Goal: Task Accomplishment & Management: Manage account settings

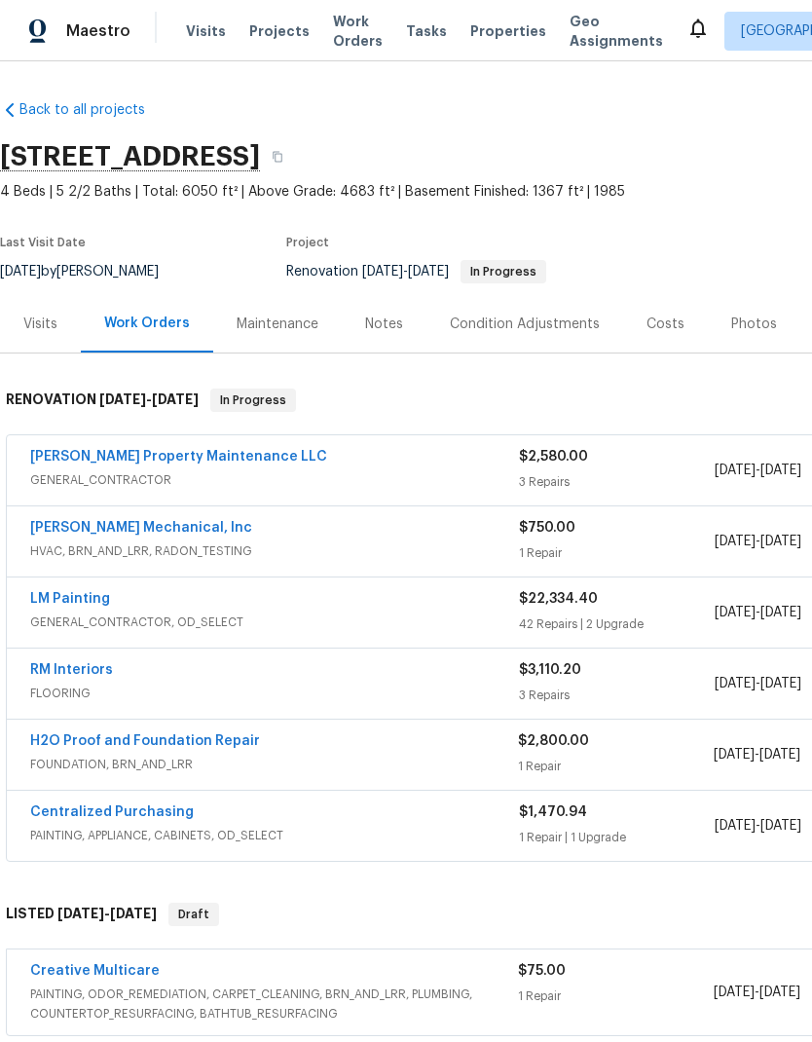
click at [379, 314] on div "Notes" at bounding box center [384, 323] width 38 height 19
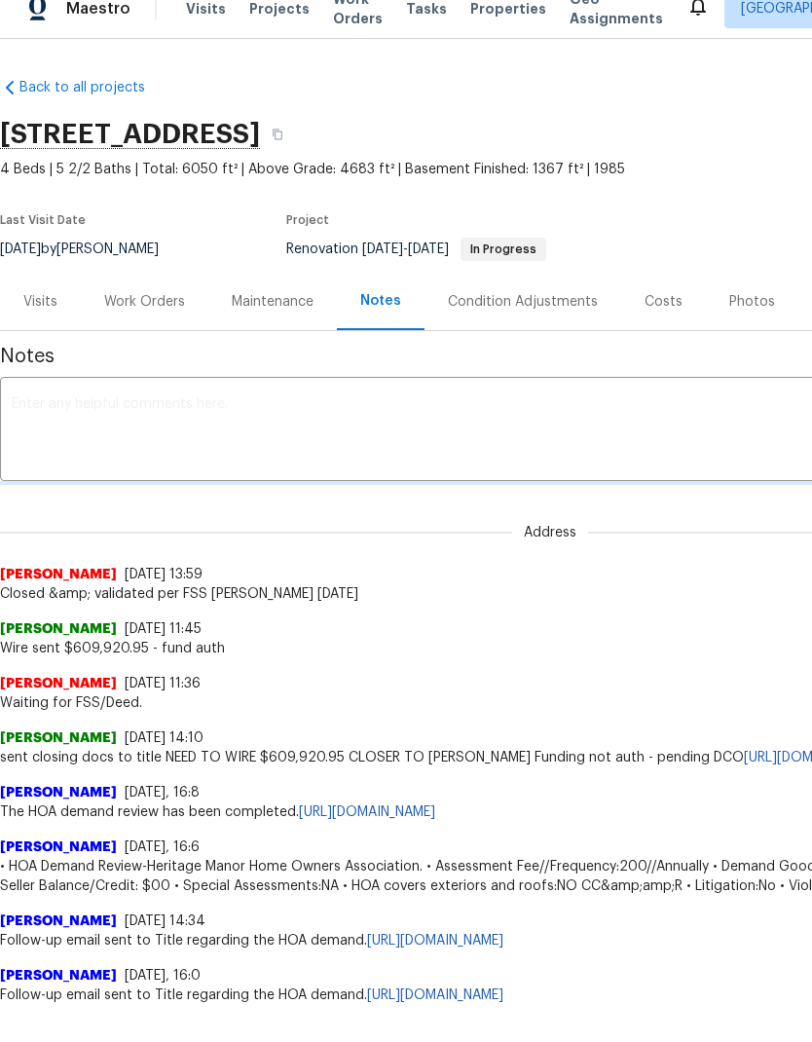
scroll to position [22, 0]
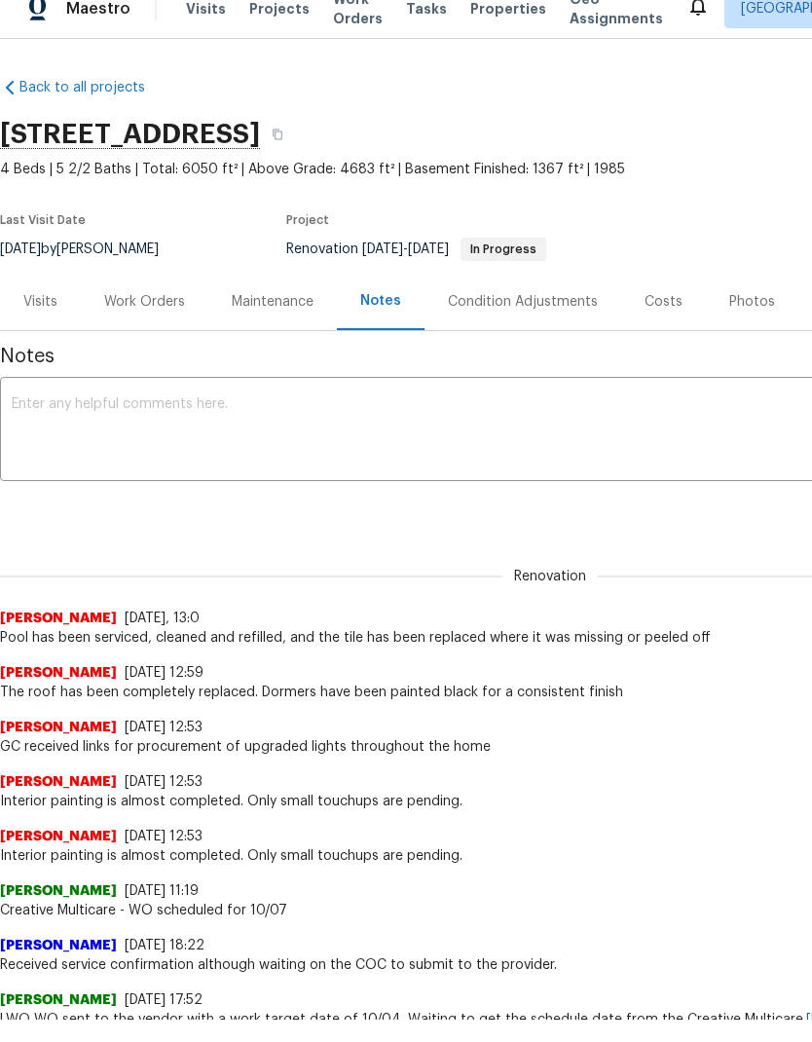
click at [252, 401] on textarea at bounding box center [550, 431] width 1077 height 68
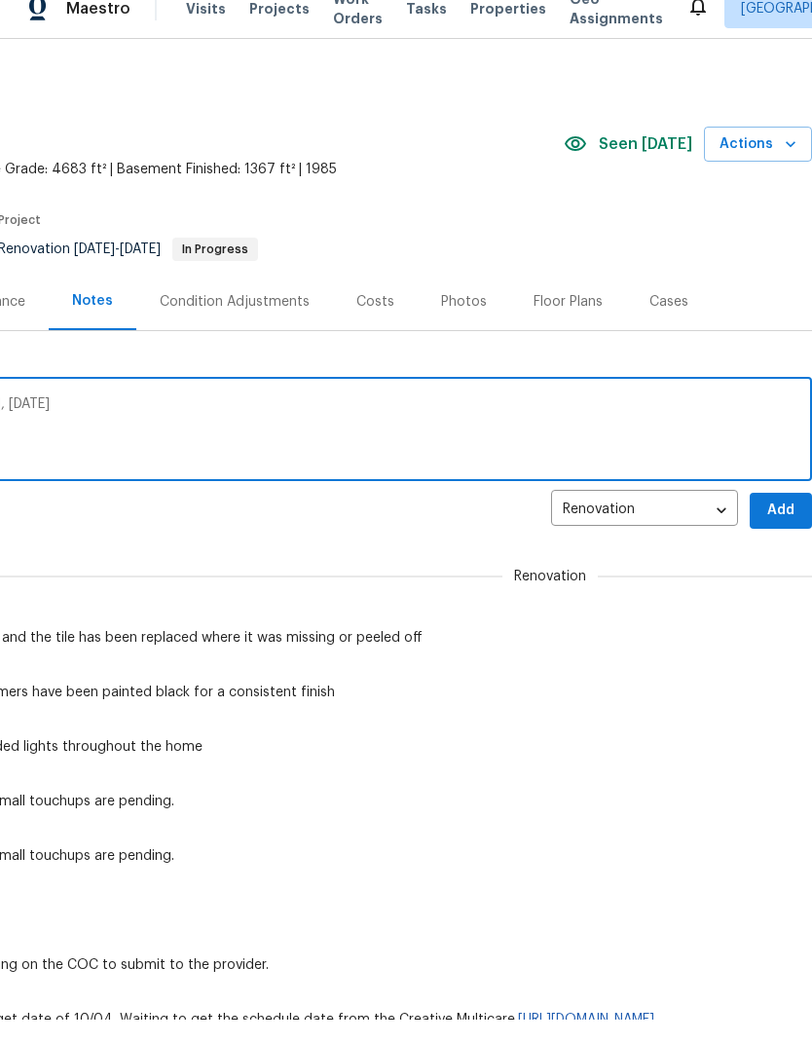
scroll to position [0, 288]
type textarea "HVAC installations are scheduled for tomorrow, October 7"
click at [777, 514] on span "Add" at bounding box center [780, 510] width 31 height 24
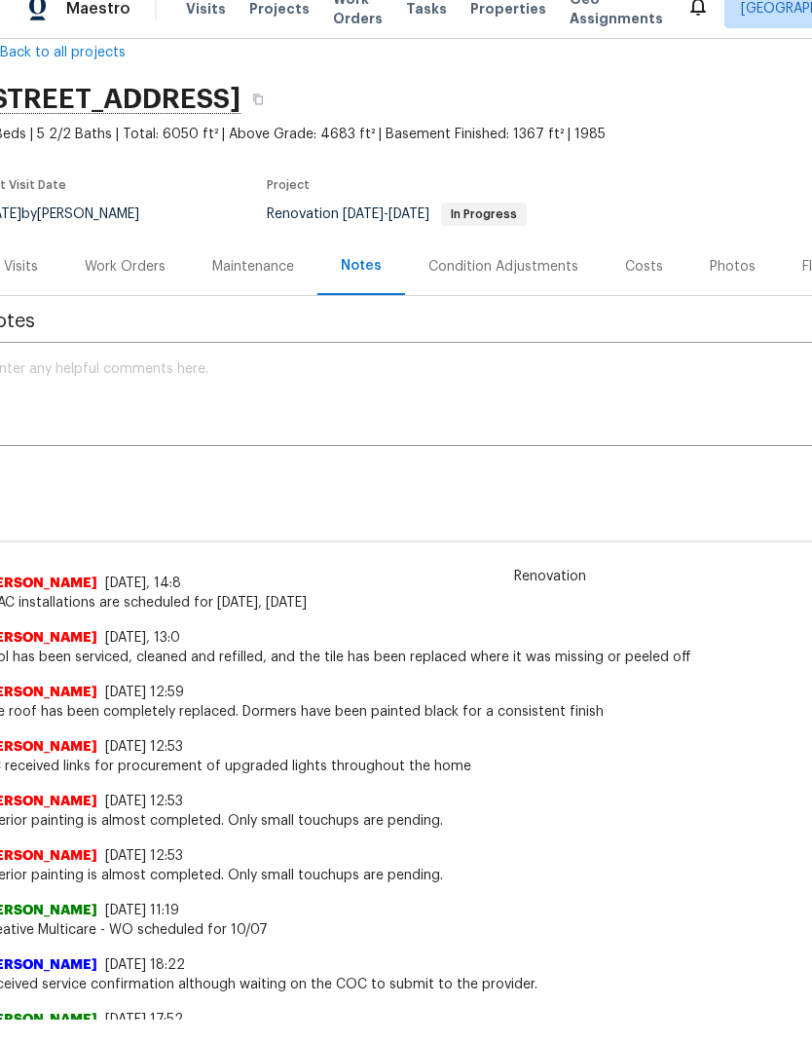
scroll to position [38, 5]
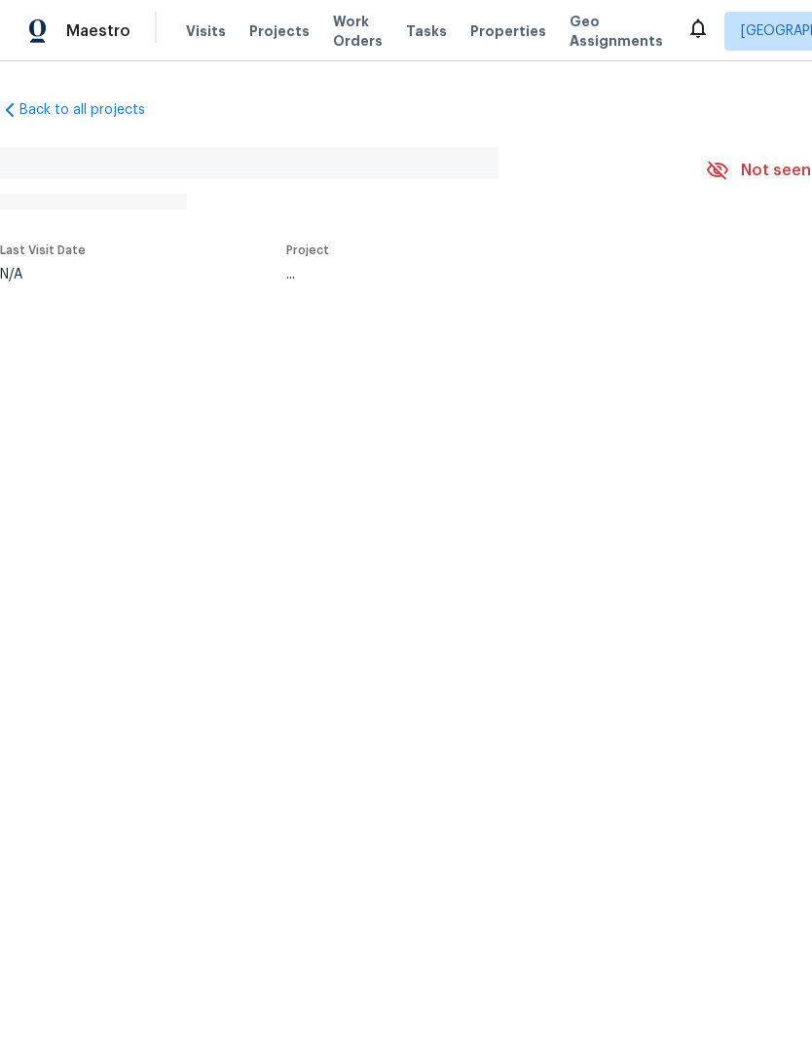
click at [391, 410] on html "Maestro Visits Projects Work Orders Tasks Properties Geo Assignments Atlanta Sa…" at bounding box center [406, 205] width 812 height 410
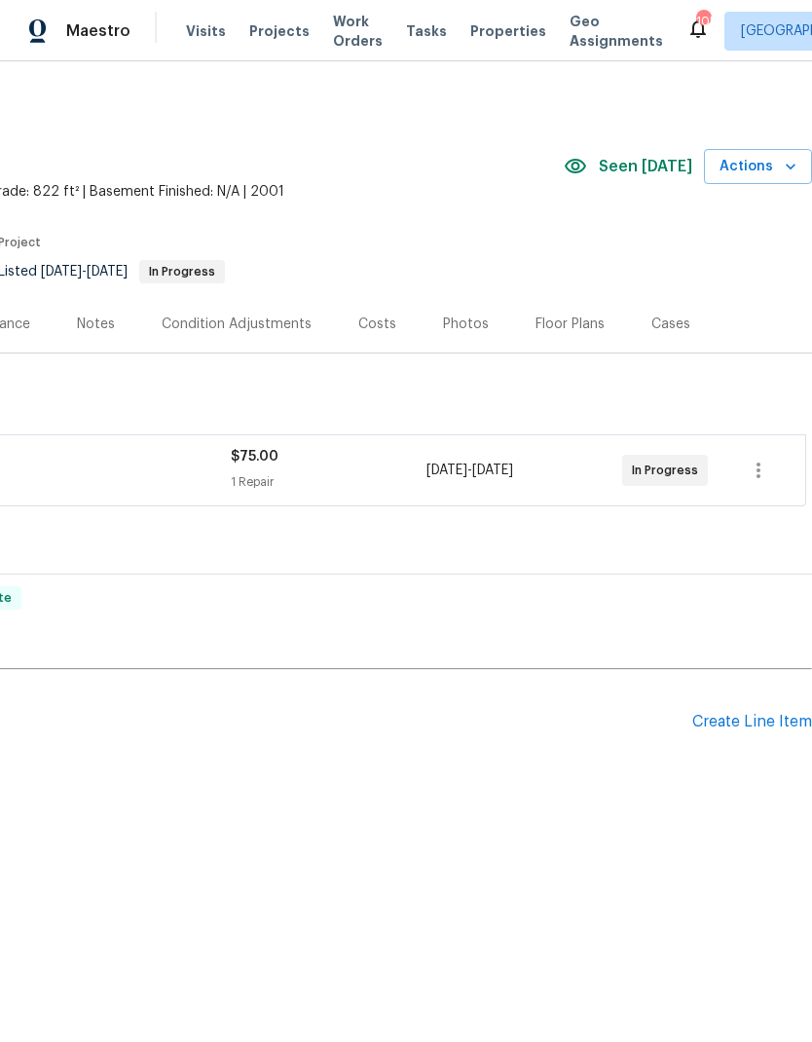
scroll to position [0, 288]
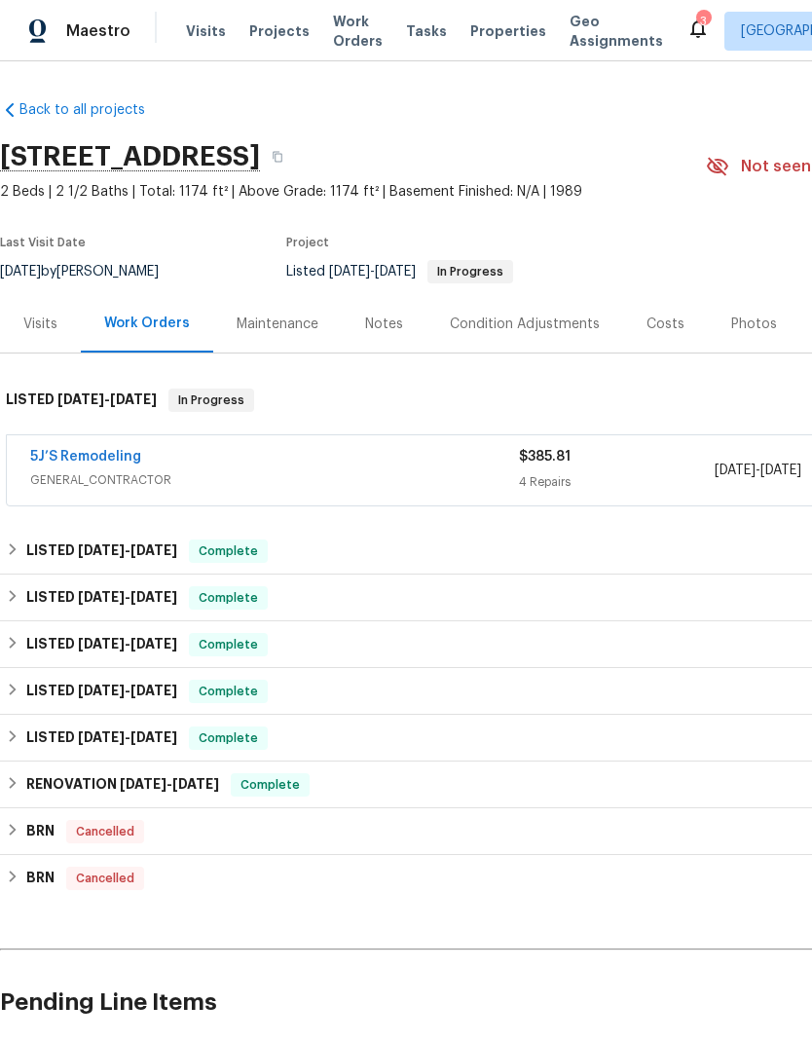
click at [89, 461] on link "5J’S Remodeling" at bounding box center [85, 457] width 111 height 14
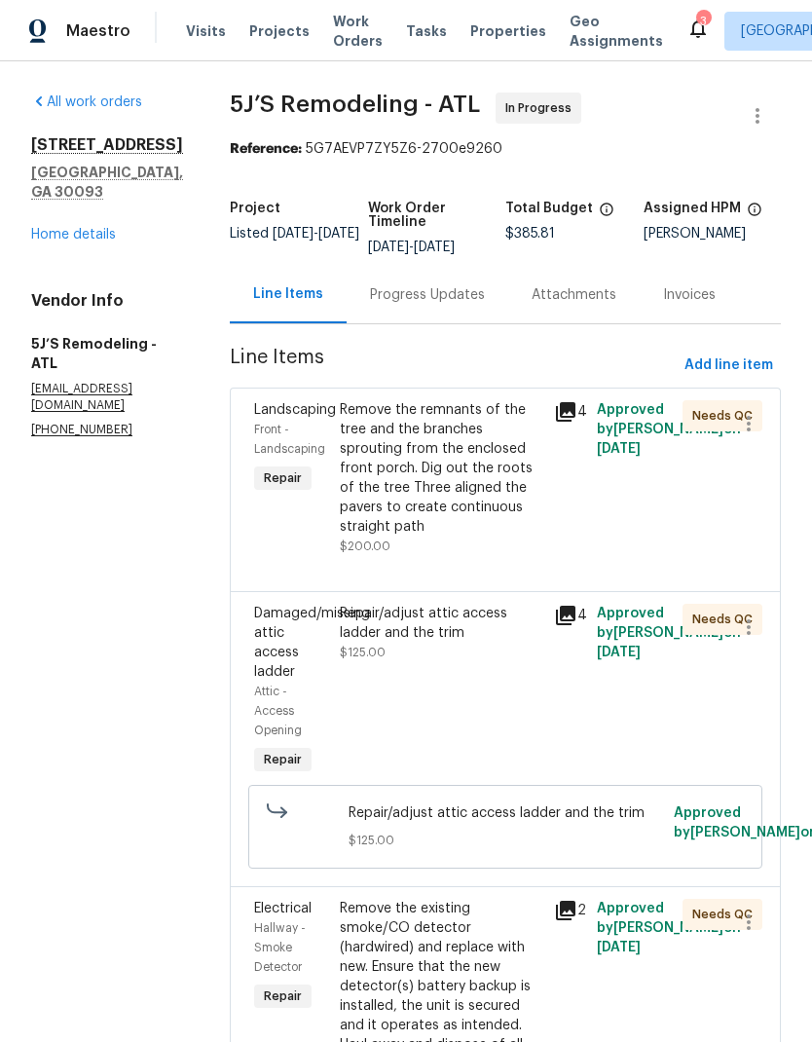
click at [436, 288] on div "Progress Updates" at bounding box center [427, 294] width 115 height 19
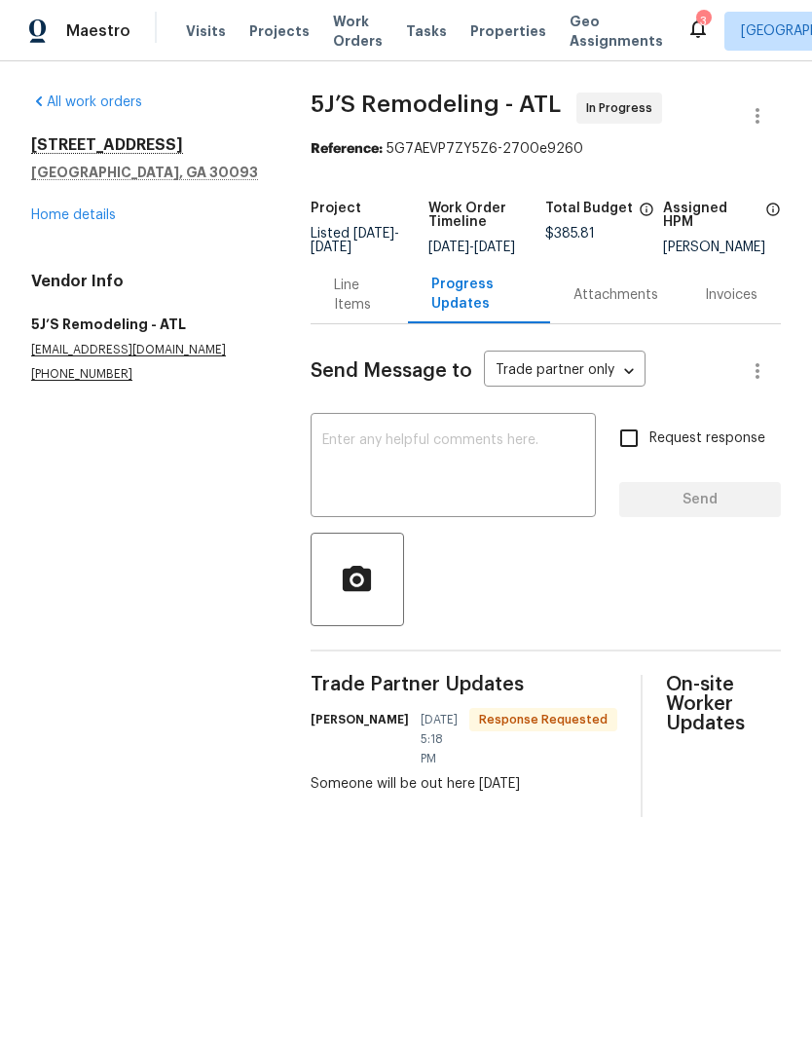
click at [356, 303] on div "Line Items" at bounding box center [359, 295] width 51 height 39
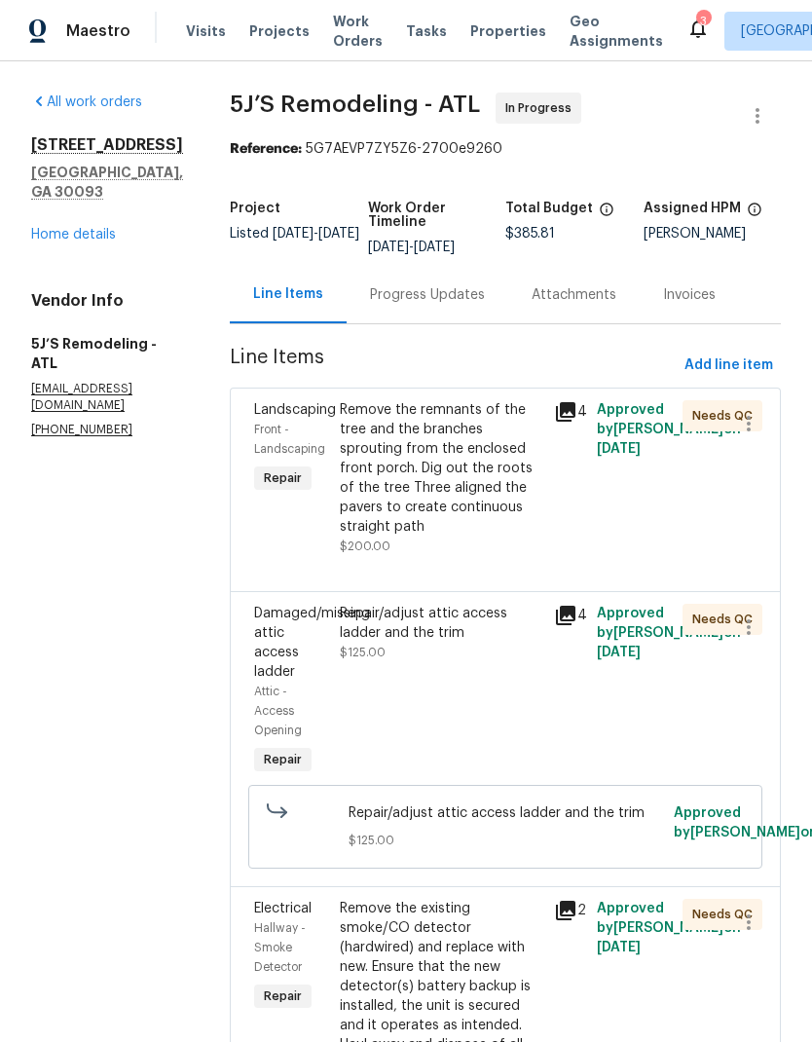
click at [571, 403] on icon at bounding box center [565, 411] width 19 height 19
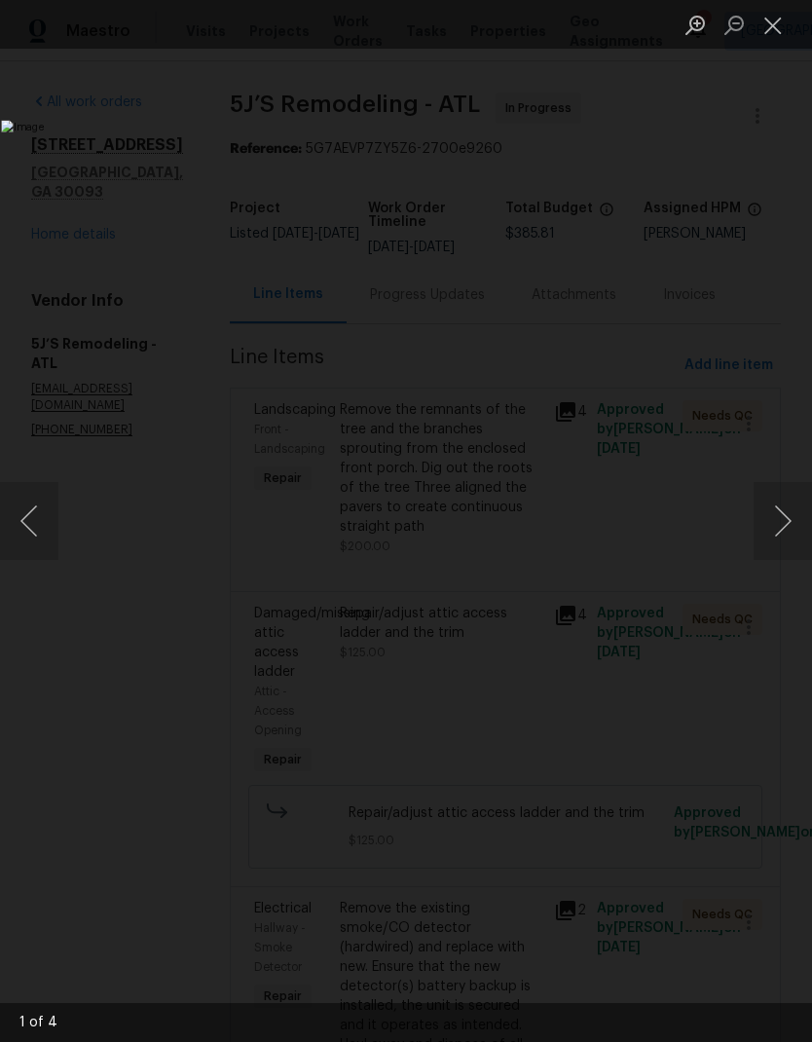
click at [772, 526] on button "Next image" at bounding box center [782, 521] width 58 height 78
click at [779, 523] on button "Next image" at bounding box center [782, 521] width 58 height 78
click at [774, 524] on button "Next image" at bounding box center [782, 521] width 58 height 78
click at [782, 517] on button "Next image" at bounding box center [782, 521] width 58 height 78
click at [765, 19] on button "Close lightbox" at bounding box center [772, 25] width 39 height 34
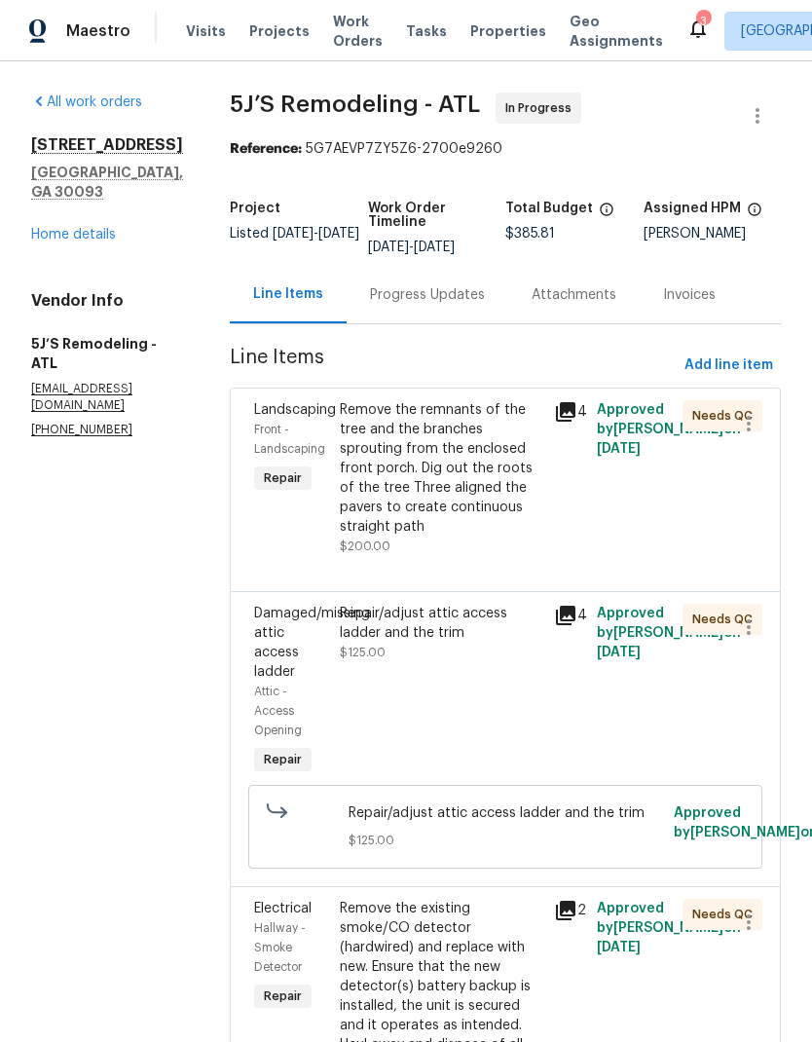
click at [575, 611] on icon at bounding box center [565, 615] width 19 height 19
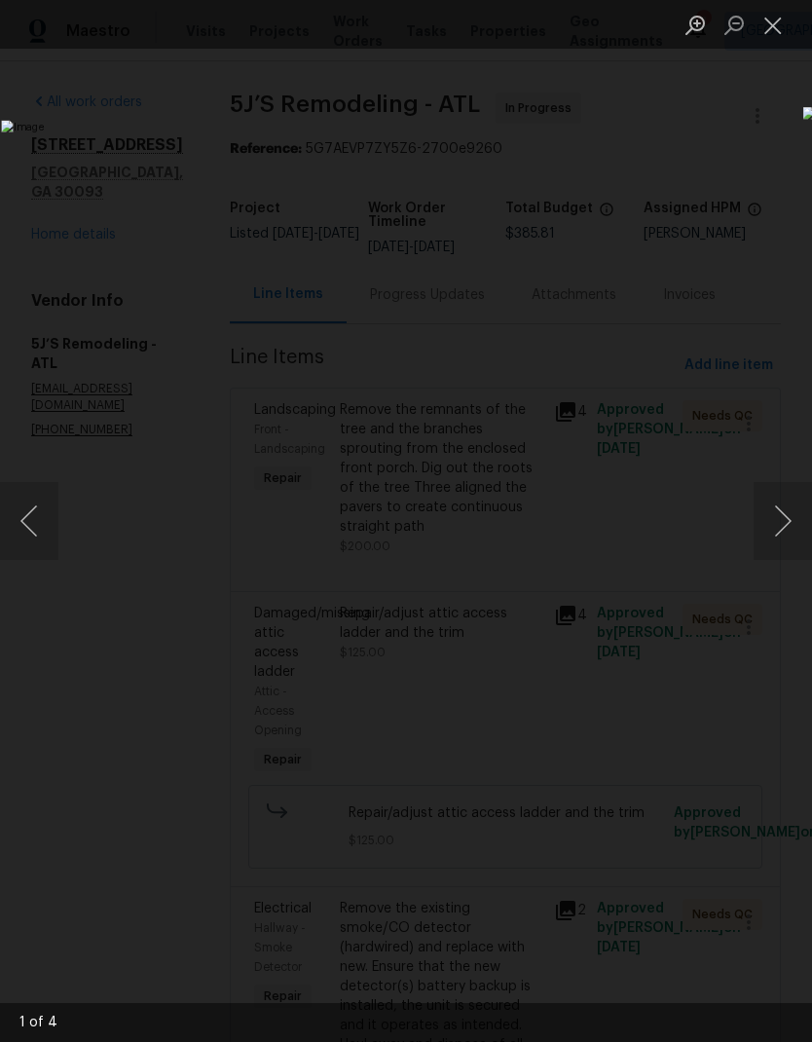
click at [778, 518] on button "Next image" at bounding box center [782, 521] width 58 height 78
click at [784, 532] on button "Next image" at bounding box center [782, 521] width 58 height 78
click at [788, 527] on button "Next image" at bounding box center [782, 521] width 58 height 78
click at [777, 22] on button "Close lightbox" at bounding box center [772, 25] width 39 height 34
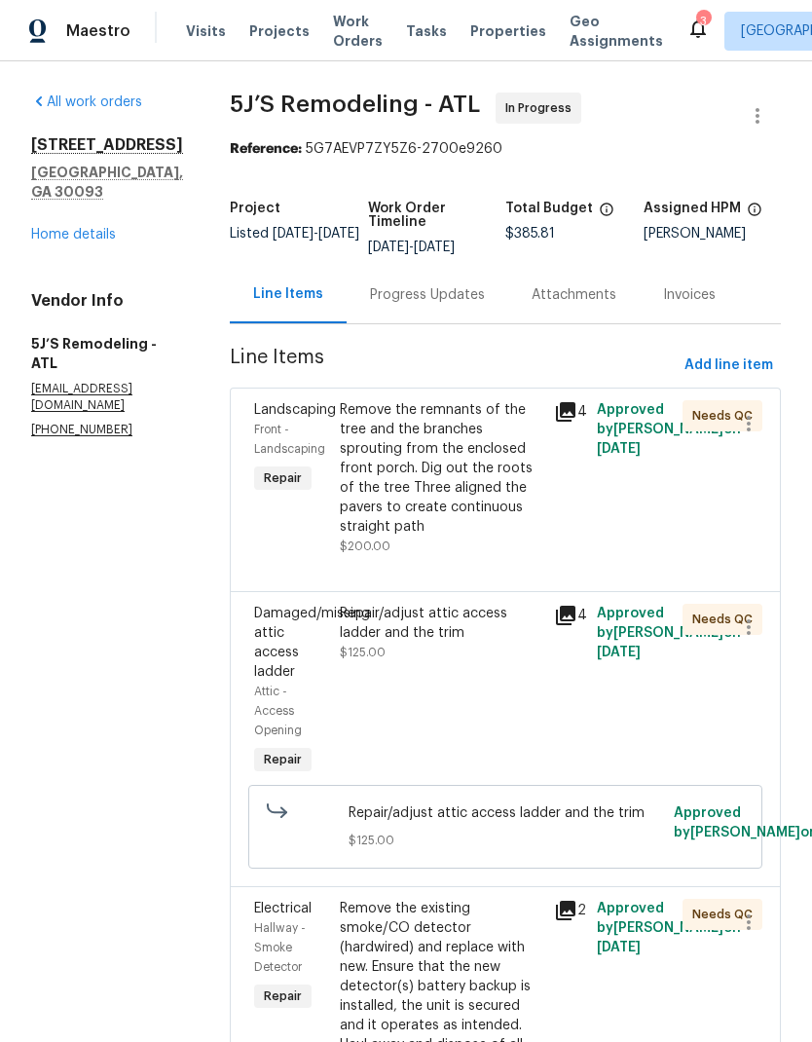
click at [476, 498] on div "Remove the remnants of the tree and the branches sprouting from the enclosed fr…" at bounding box center [441, 468] width 202 height 136
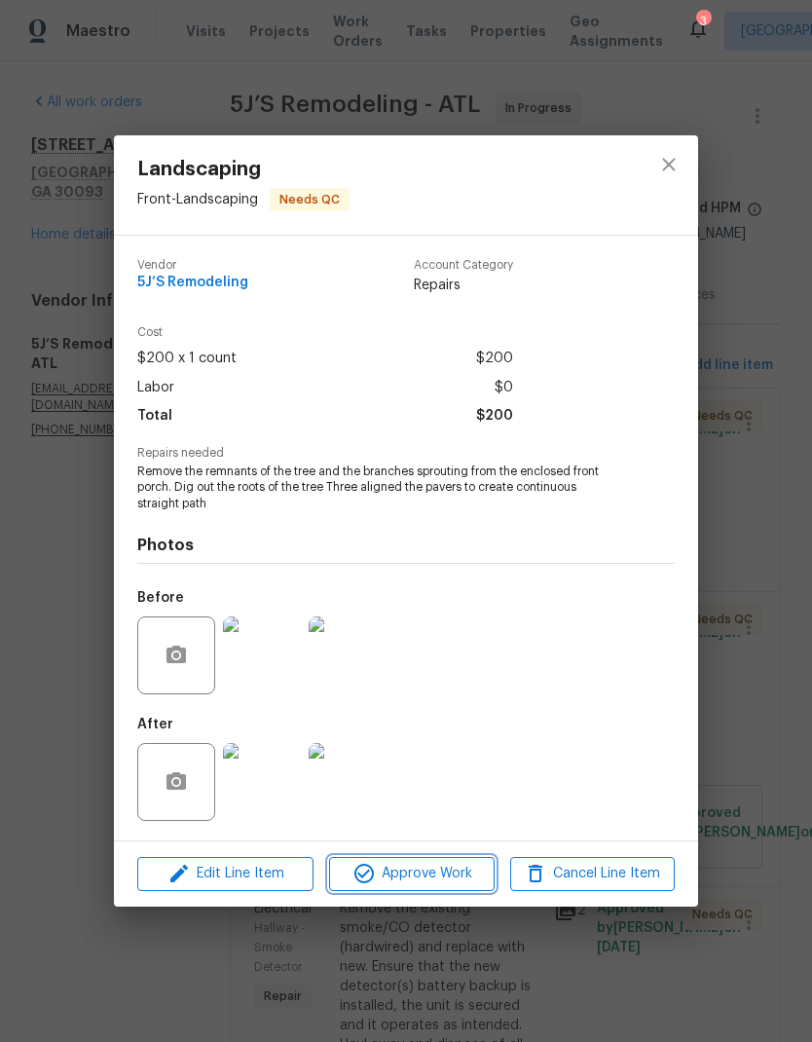
click at [439, 873] on span "Approve Work" at bounding box center [411, 874] width 153 height 24
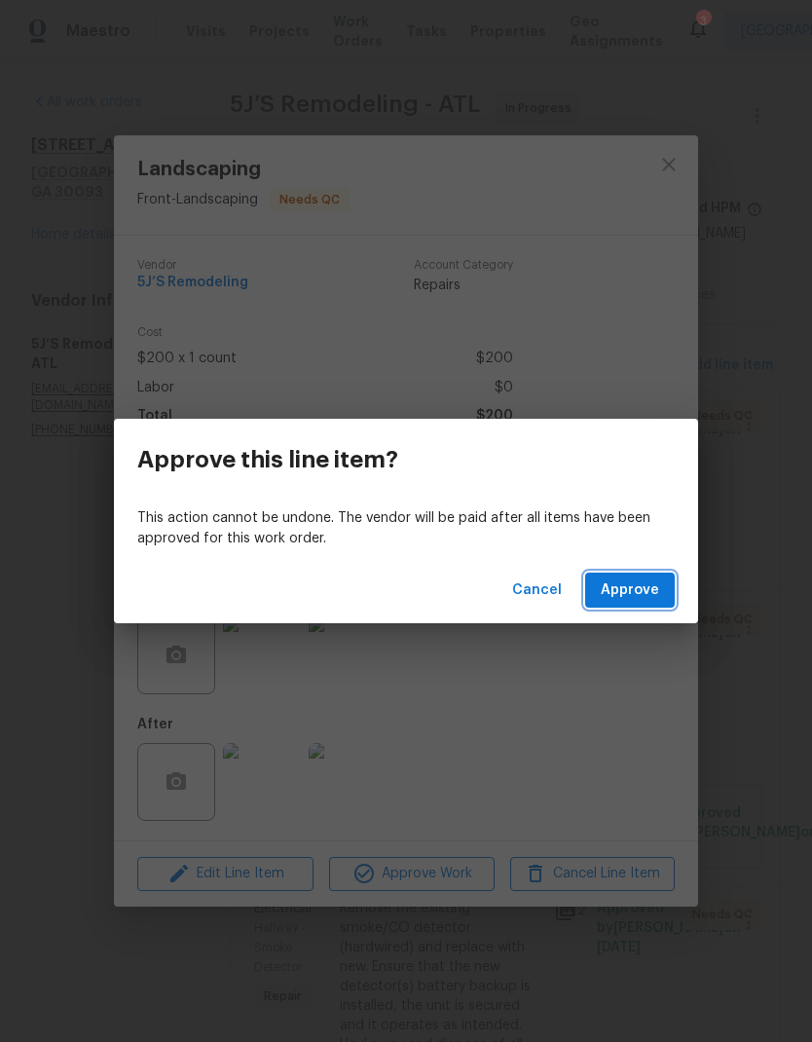
click at [646, 601] on span "Approve" at bounding box center [630, 590] width 58 height 24
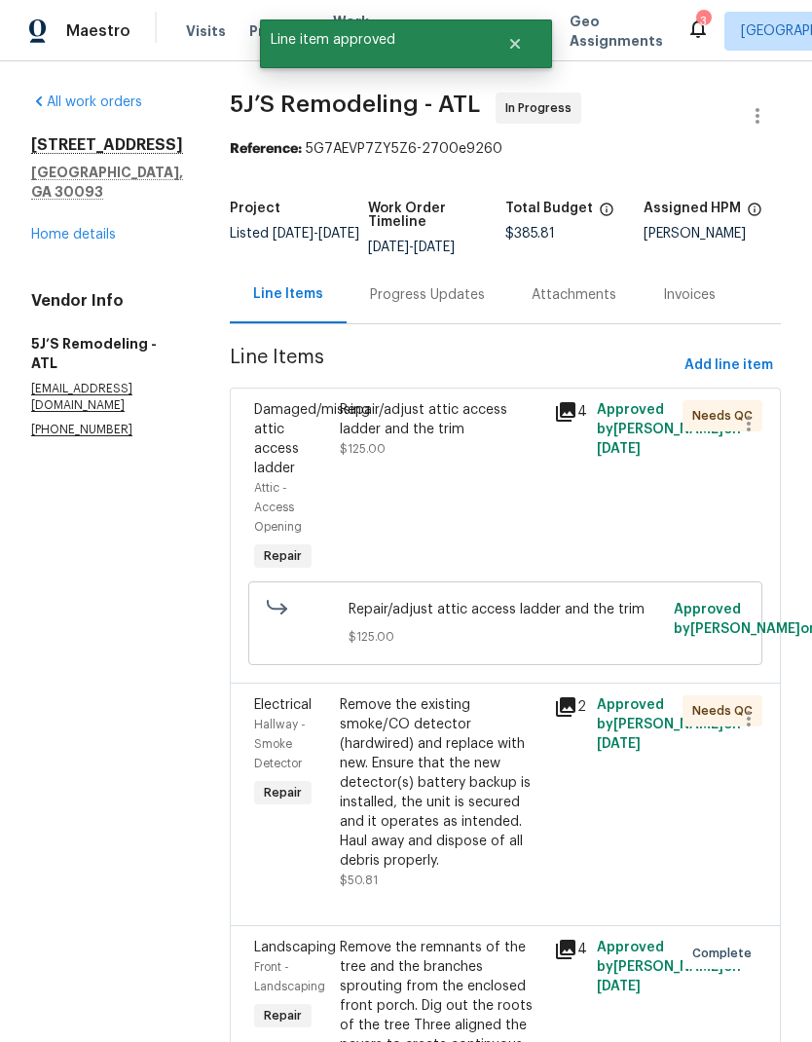
click at [488, 473] on div "Repair/adjust attic access ladder and the trim $125.00" at bounding box center [441, 487] width 214 height 187
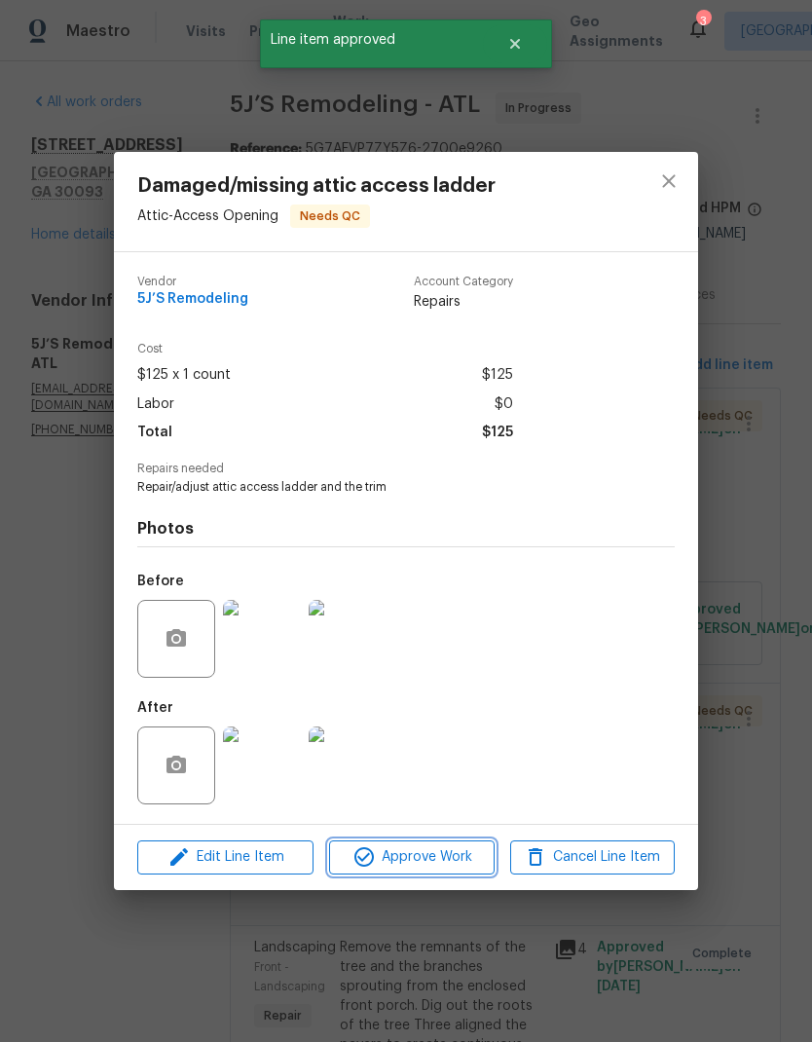
click at [439, 848] on span "Approve Work" at bounding box center [411, 857] width 153 height 24
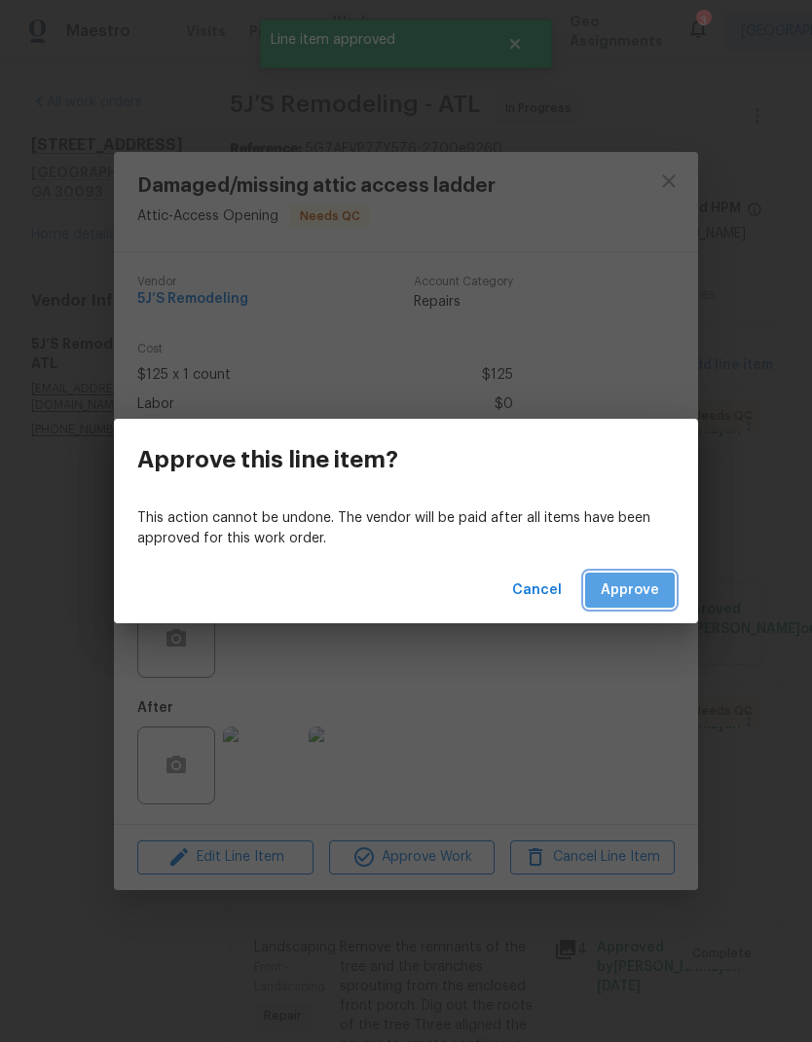
click at [654, 575] on button "Approve" at bounding box center [630, 590] width 90 height 36
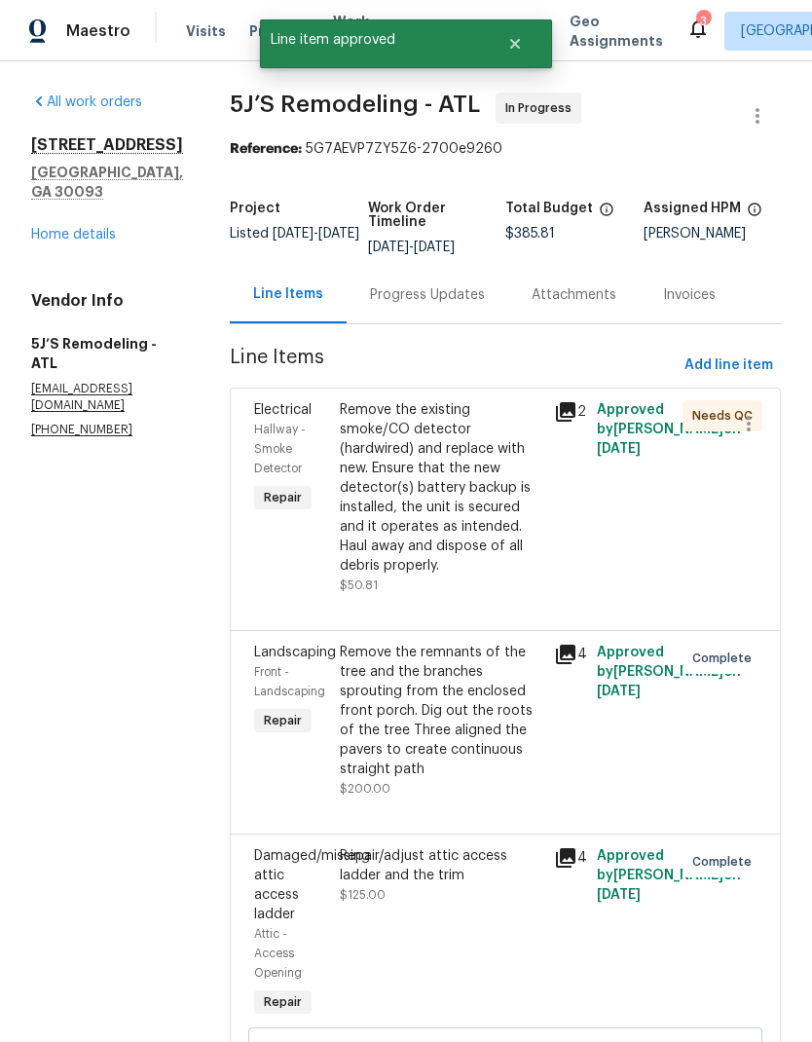
click at [571, 415] on icon at bounding box center [565, 411] width 23 height 23
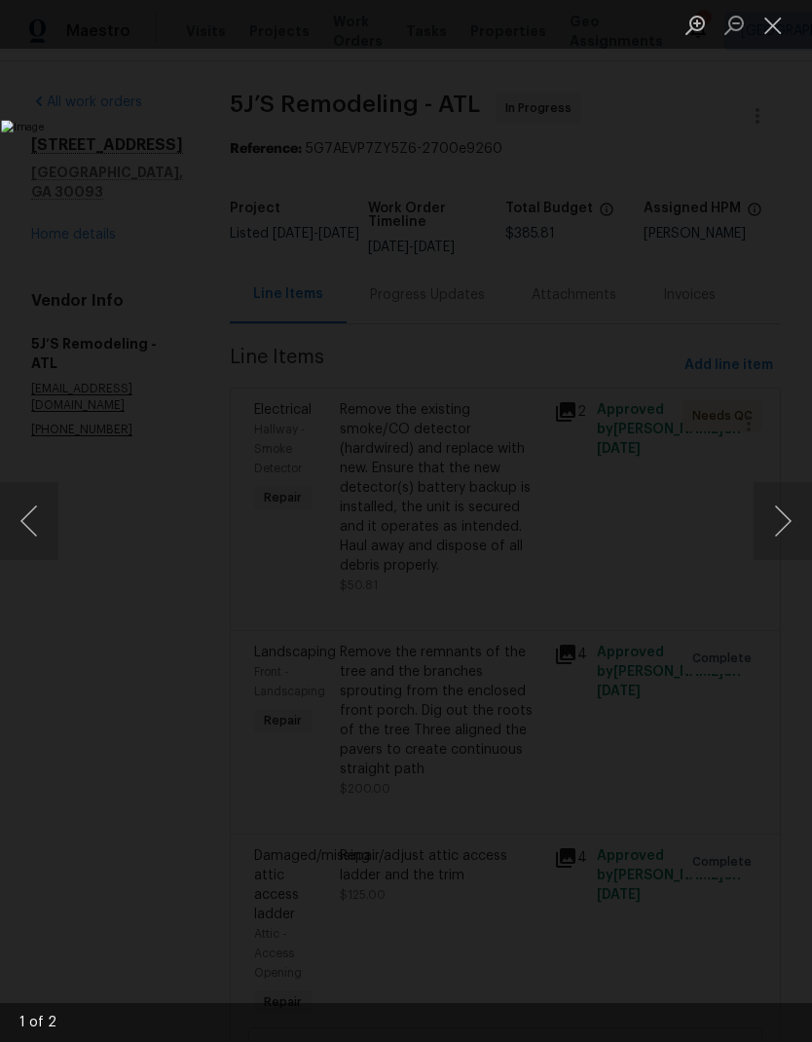
click at [776, 33] on button "Close lightbox" at bounding box center [772, 25] width 39 height 34
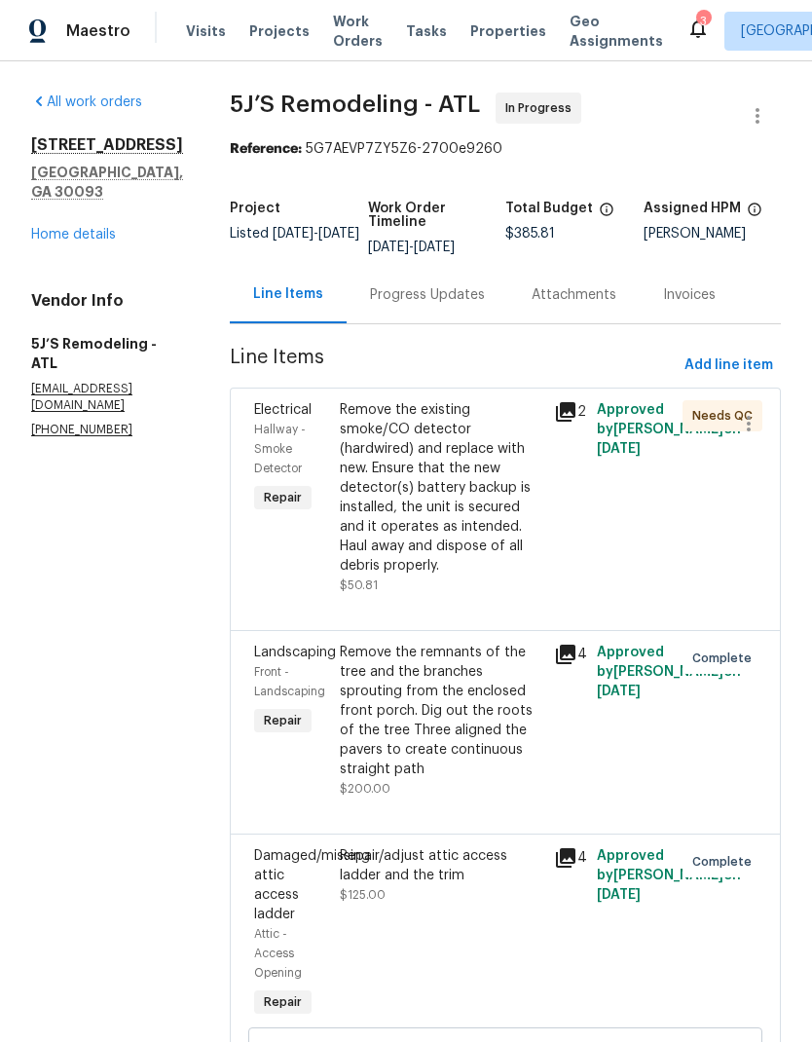
click at [480, 499] on div "Remove the existing smoke/CO detector (hardwired) and replace with new. Ensure …" at bounding box center [441, 487] width 202 height 175
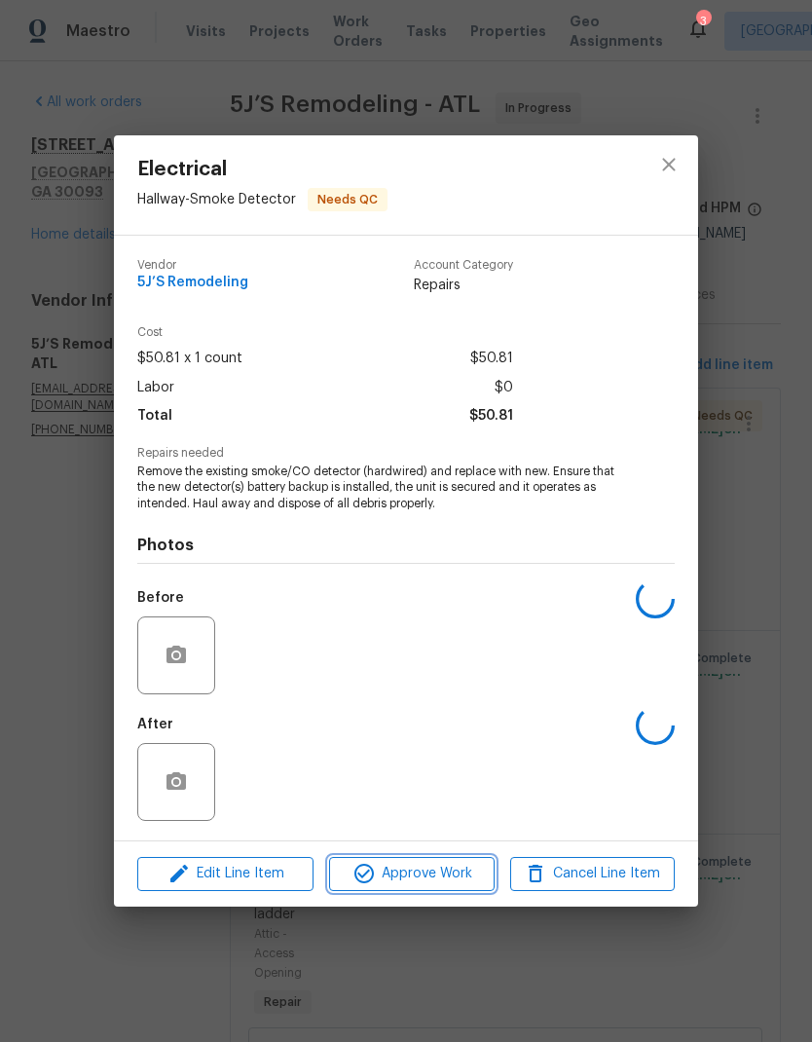
click at [431, 875] on span "Approve Work" at bounding box center [411, 874] width 153 height 24
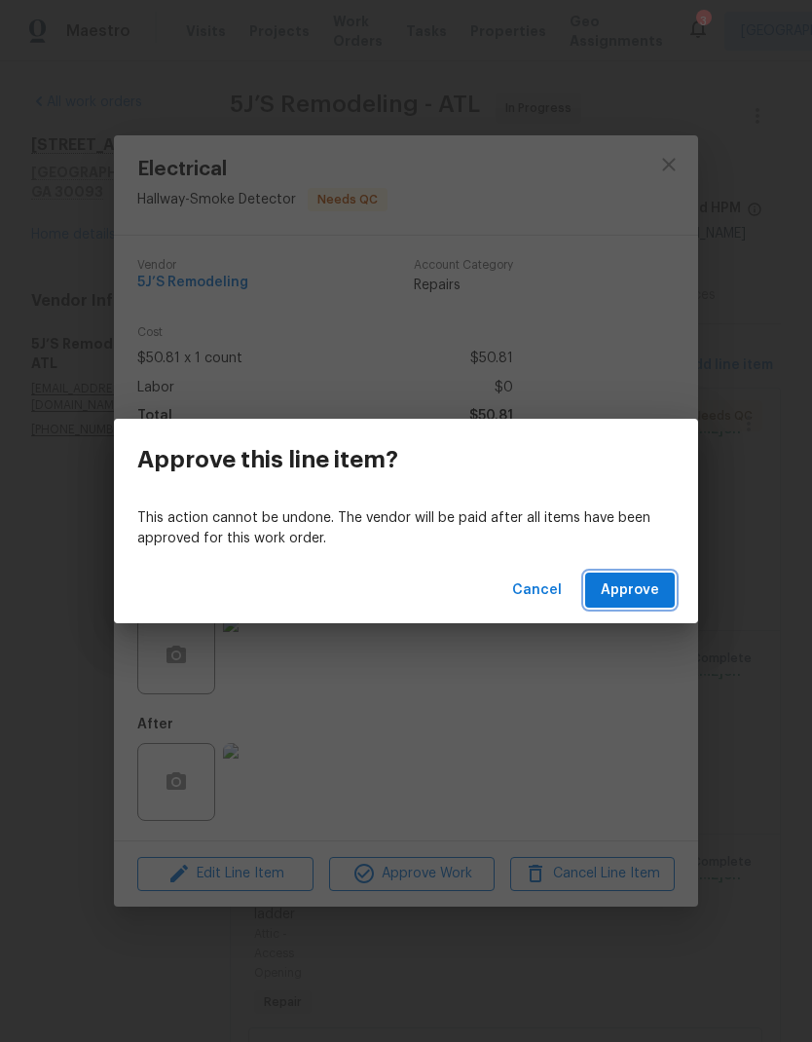
click at [643, 588] on span "Approve" at bounding box center [630, 590] width 58 height 24
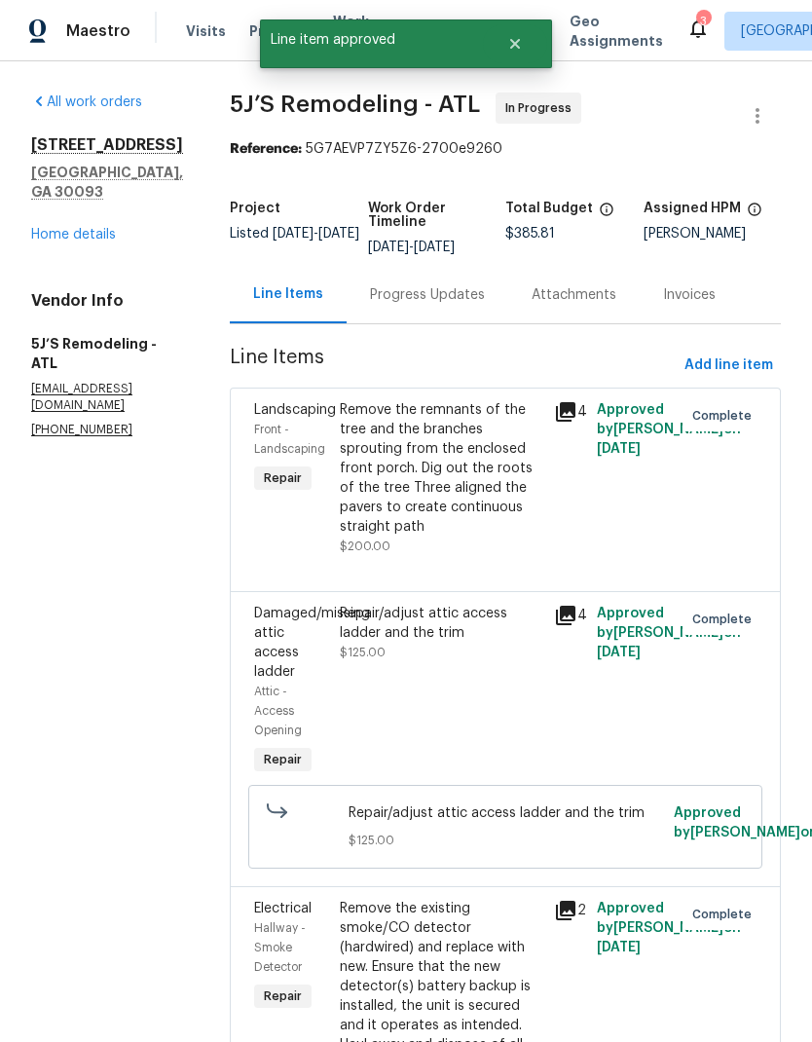
click at [83, 202] on div "1097 Rock Creek Ln Norcross, GA 30093 Home details" at bounding box center [107, 189] width 152 height 109
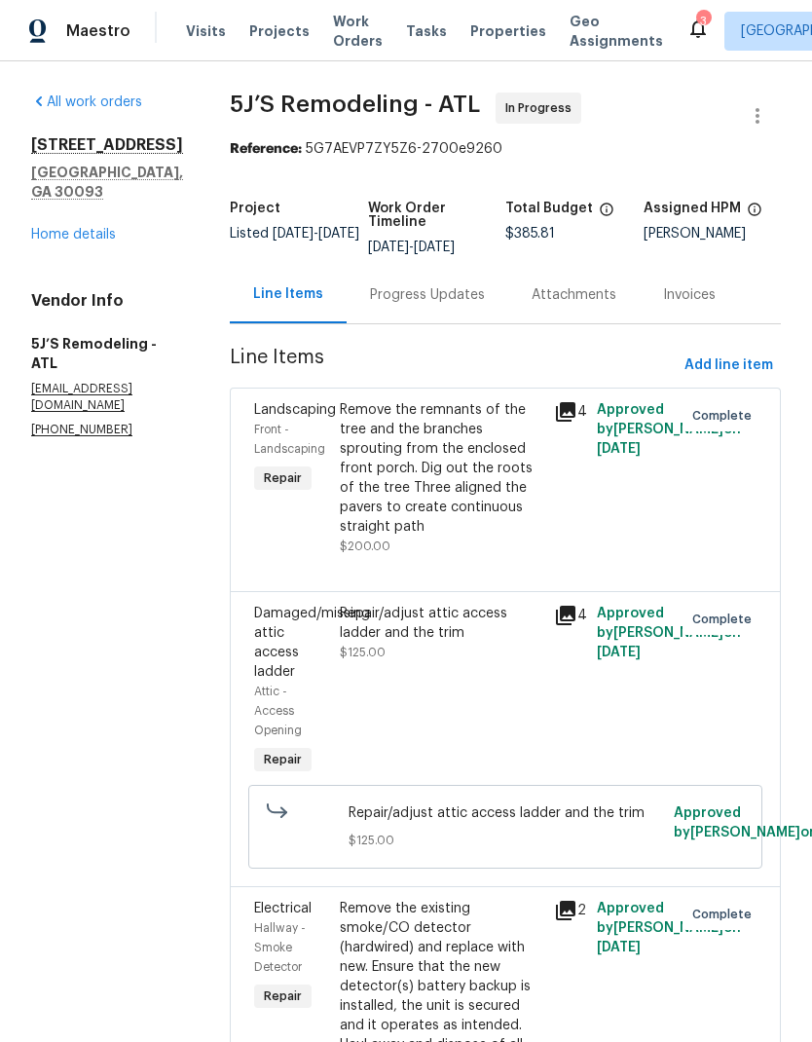
click at [94, 228] on link "Home details" at bounding box center [73, 235] width 85 height 14
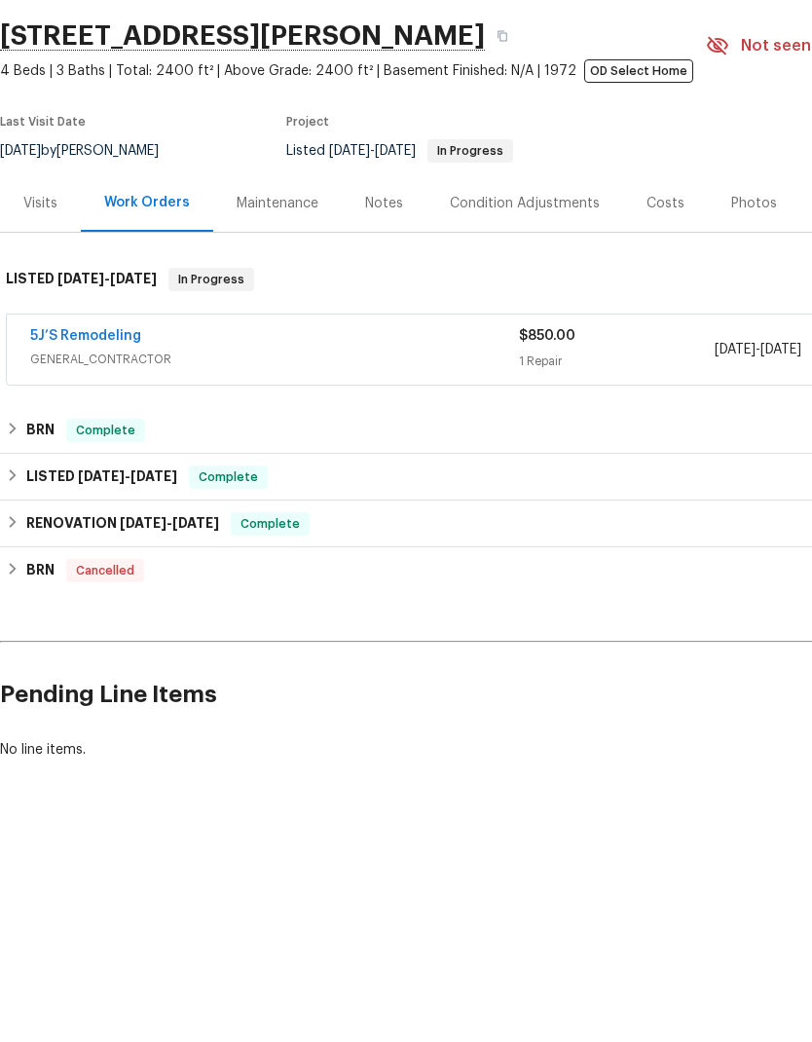
click at [112, 450] on link "5J’S Remodeling" at bounding box center [85, 457] width 111 height 14
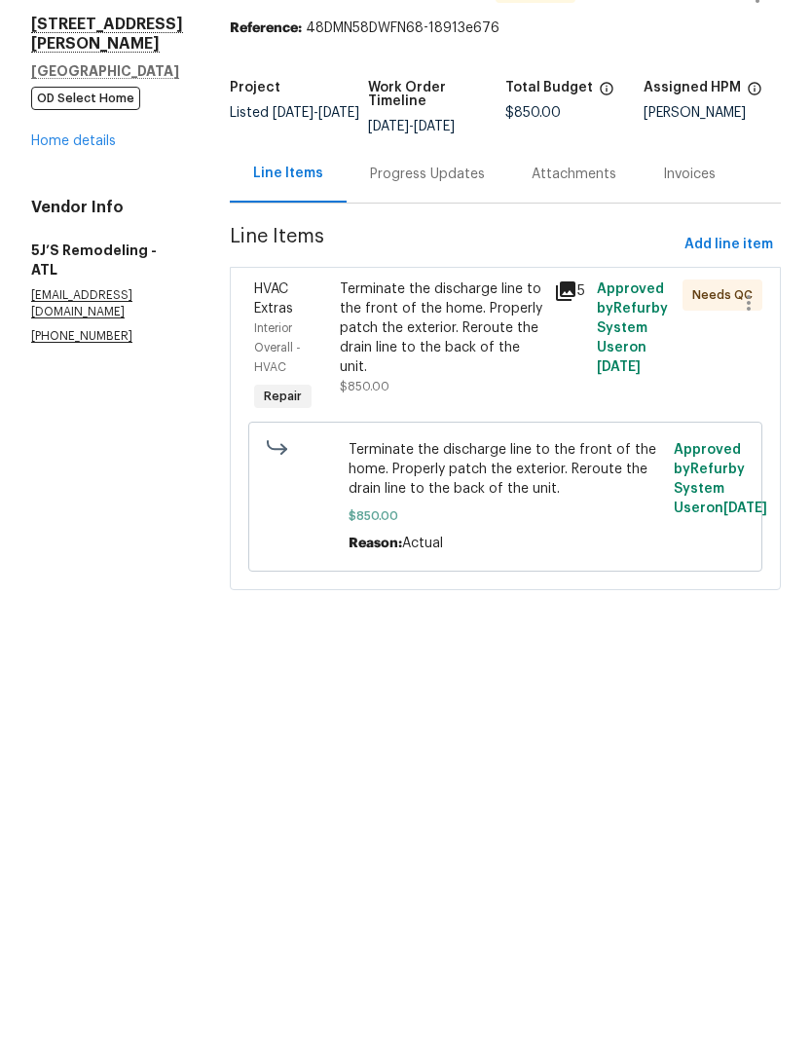
click at [458, 400] on div "Terminate the discharge line to the front of the home. Properly patch the exter…" at bounding box center [441, 448] width 202 height 97
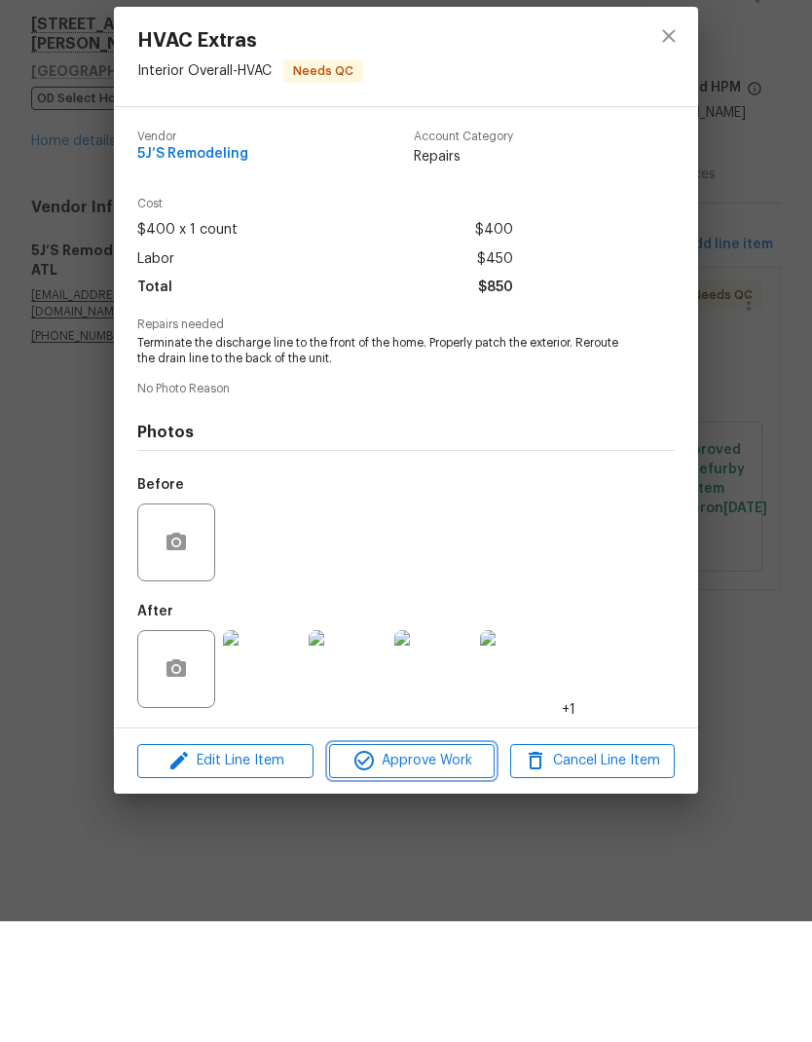
click at [433, 869] on span "Approve Work" at bounding box center [411, 881] width 153 height 24
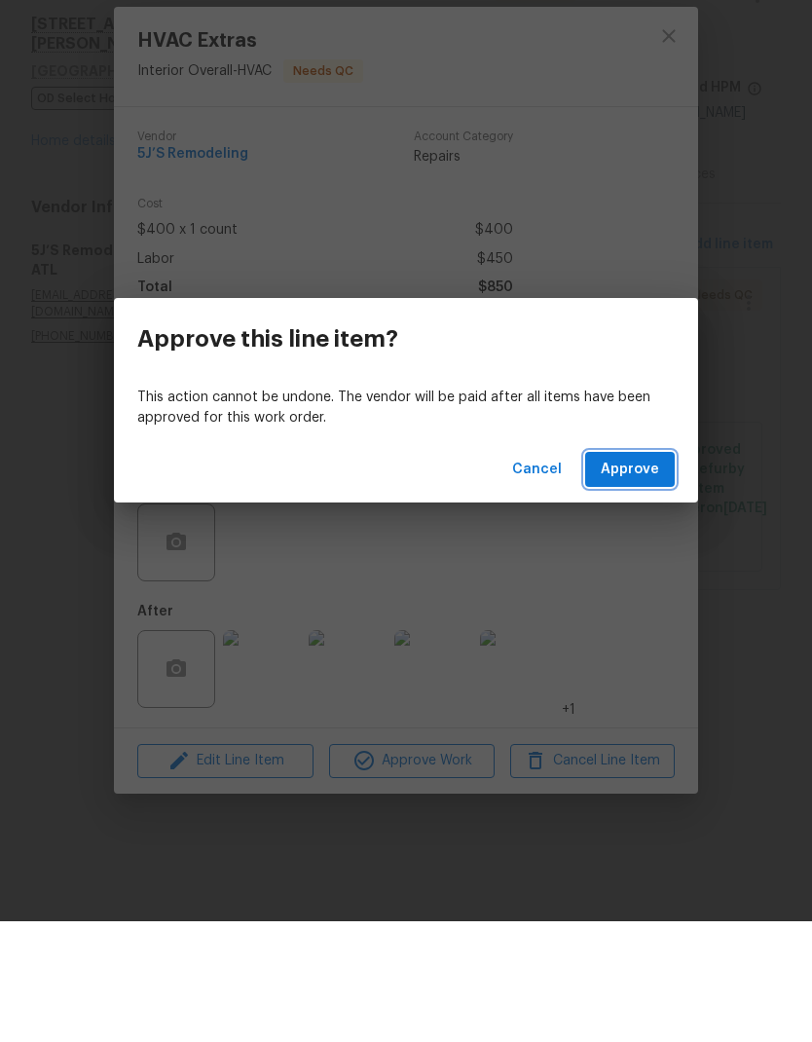
click at [642, 578] on span "Approve" at bounding box center [630, 590] width 58 height 24
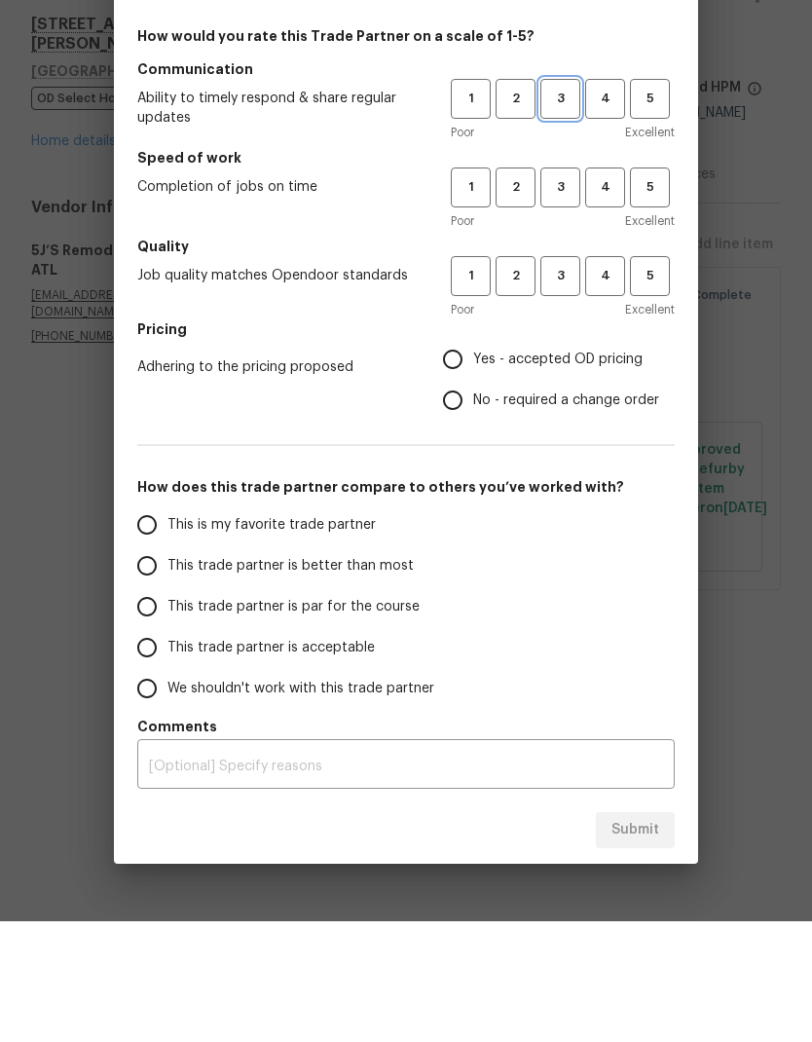
click at [569, 208] on span "3" at bounding box center [560, 219] width 36 height 22
click at [554, 297] on span "3" at bounding box center [560, 308] width 36 height 22
click at [562, 386] on span "3" at bounding box center [560, 397] width 36 height 22
click at [461, 459] on input "Yes - accepted OD pricing" at bounding box center [452, 479] width 41 height 41
radio input "true"
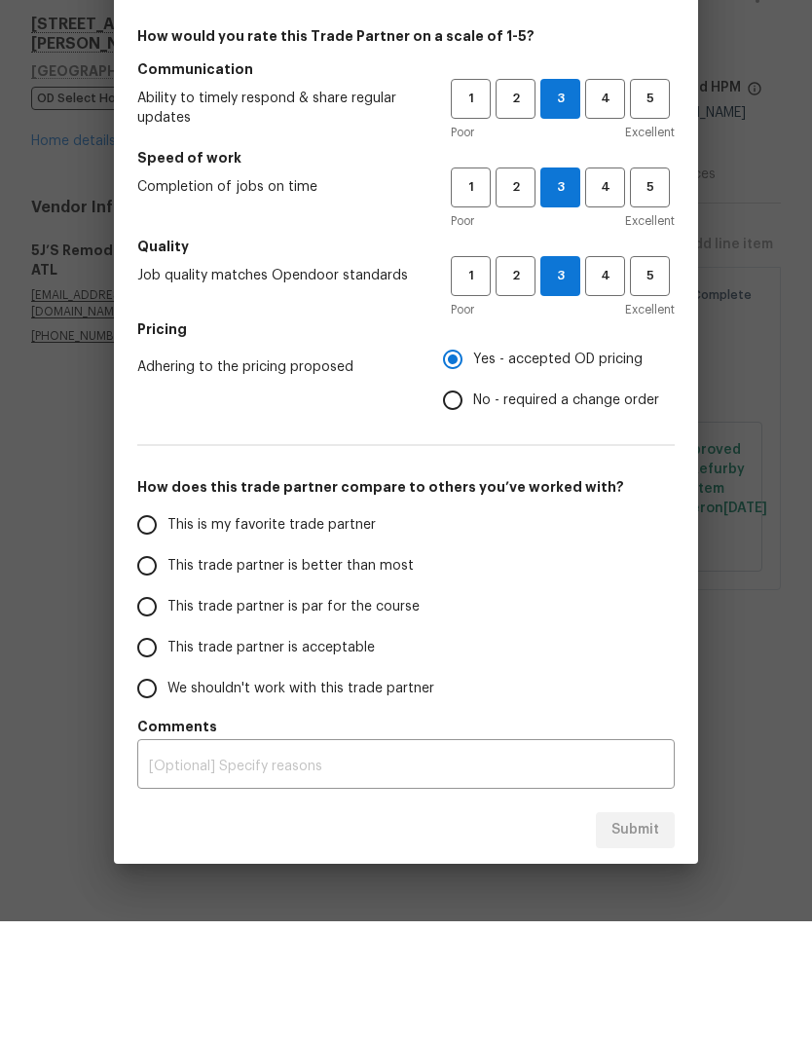
click at [293, 636] on span "This is my favorite trade partner" at bounding box center [271, 646] width 208 height 20
click at [167, 625] on input "This is my favorite trade partner" at bounding box center [147, 645] width 41 height 41
click at [640, 938] on span "Submit" at bounding box center [635, 950] width 48 height 24
radio input "true"
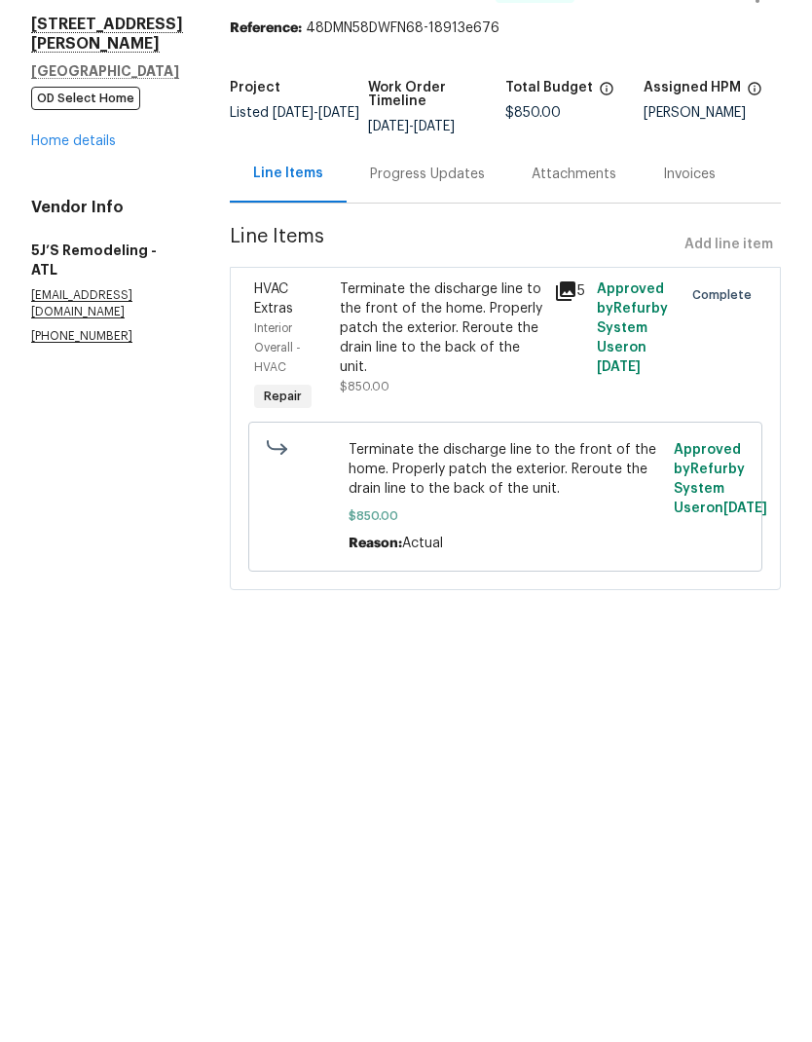
radio input "false"
